Goal: Find specific page/section: Find specific page/section

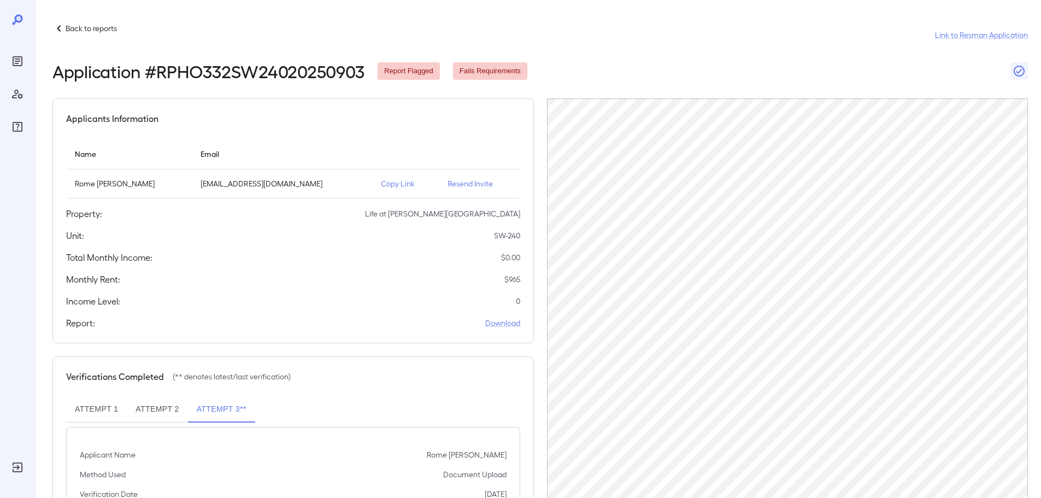
click at [80, 39] on div "Back to reports Link to Resman Application" at bounding box center [540, 35] width 976 height 26
click at [81, 31] on p "Back to reports" at bounding box center [91, 28] width 51 height 11
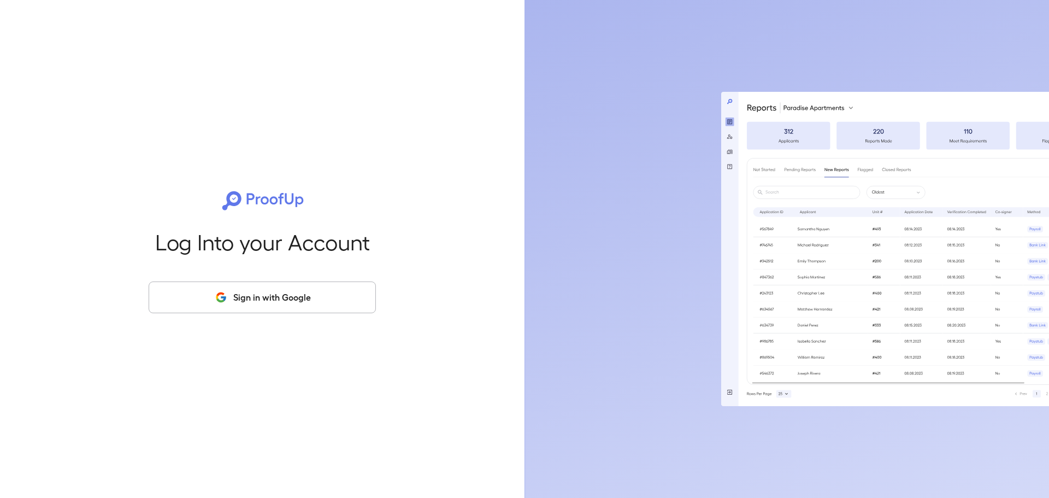
click at [260, 301] on button "Sign in with Google" at bounding box center [262, 297] width 227 height 32
click at [243, 273] on div "Log Into your Account Sign in with Google" at bounding box center [262, 249] width 490 height 498
click at [230, 306] on button "Sign in with Google" at bounding box center [262, 297] width 227 height 32
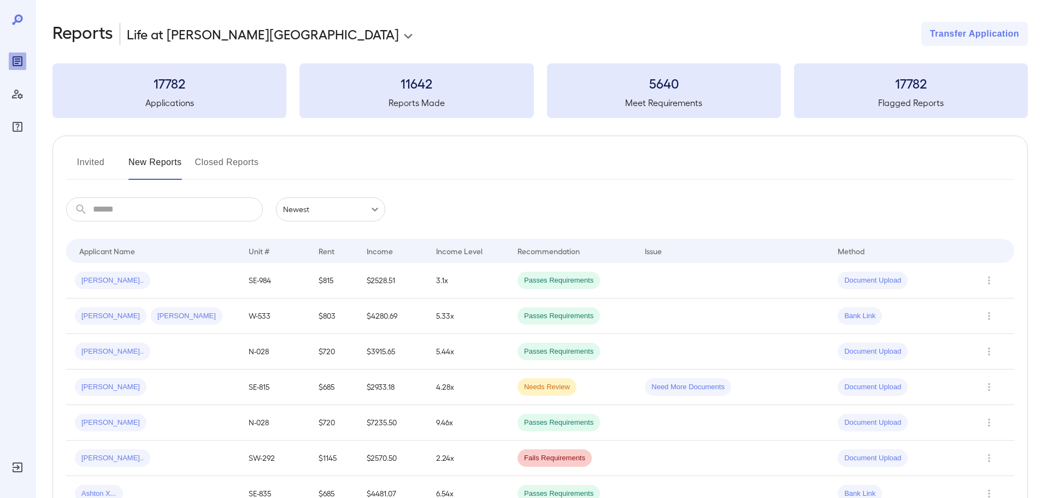
click at [352, 24] on div "**********" at bounding box center [540, 34] width 976 height 24
